Goal: Find contact information: Find contact information

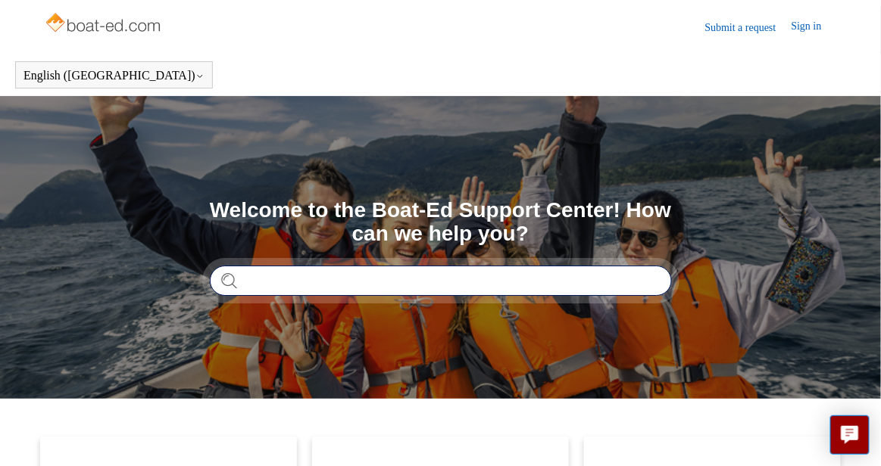
click at [331, 281] on input "Search" at bounding box center [441, 281] width 462 height 30
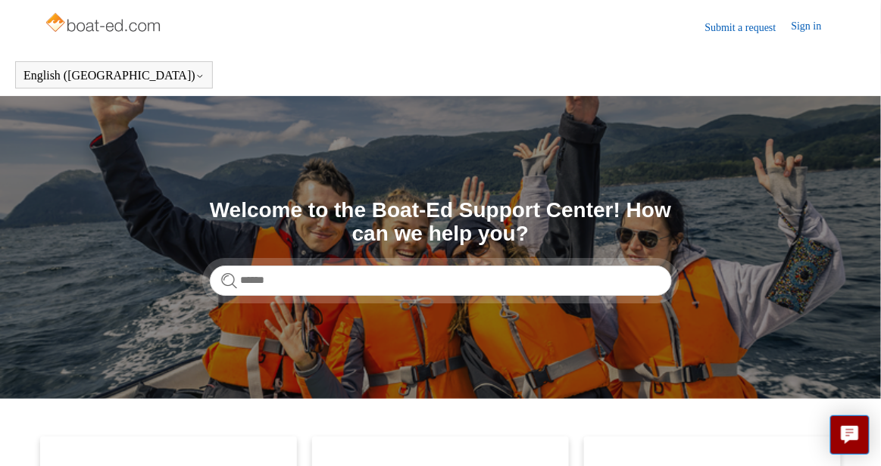
click at [728, 27] on link "Submit a request" at bounding box center [748, 28] width 86 height 16
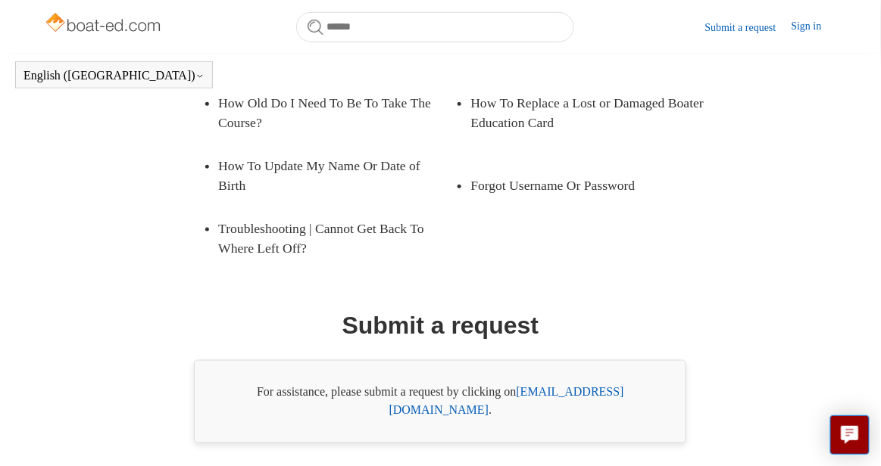
scroll to position [347, 0]
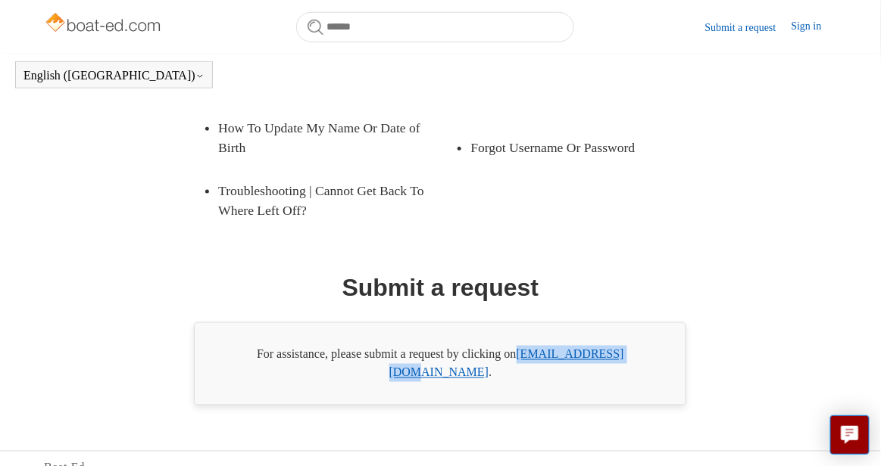
drag, startPoint x: 521, startPoint y: 353, endPoint x: 641, endPoint y: 354, distance: 119.6
click at [641, 354] on div "For assistance, please submit a request by clicking on [EMAIL_ADDRESS][DOMAIN_N…" at bounding box center [440, 364] width 492 height 83
copy link "[EMAIL_ADDRESS][DOMAIN_NAME]"
